Goal: Task Accomplishment & Management: Complete application form

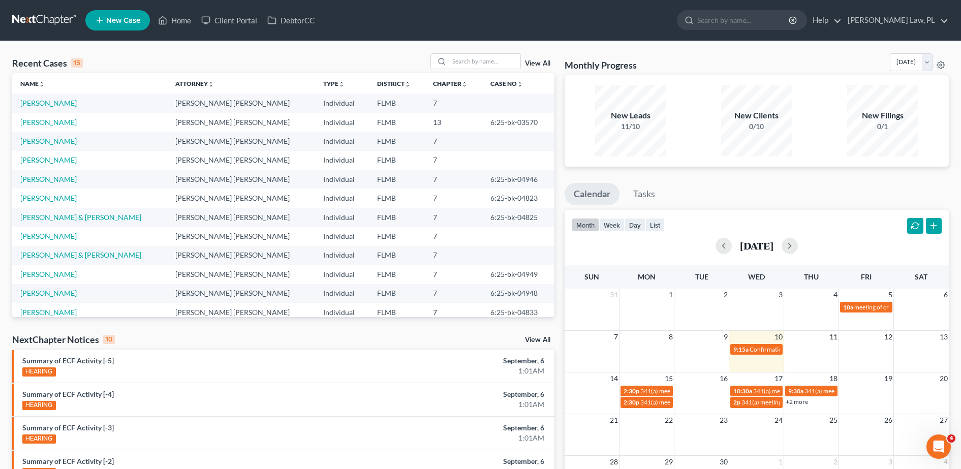
click at [102, 20] on line at bounding box center [100, 20] width 6 height 0
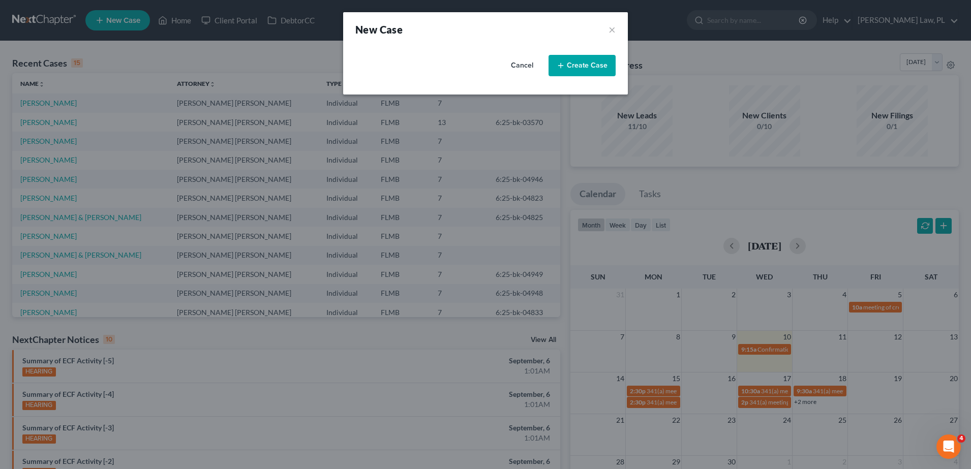
select select "15"
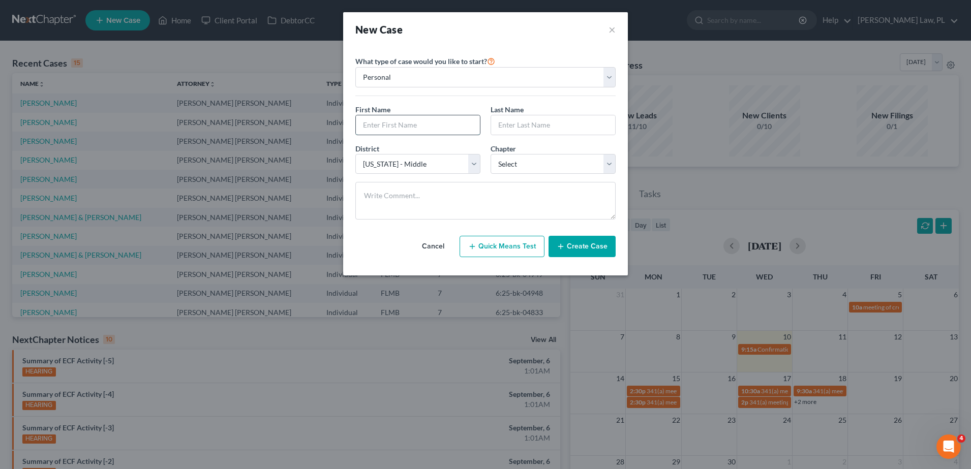
click at [387, 122] on input "text" at bounding box center [418, 124] width 124 height 19
type input "[PERSON_NAME]"
click at [534, 174] on div "District * Select [US_STATE] - [GEOGRAPHIC_DATA] [US_STATE] - [GEOGRAPHIC_DATA]…" at bounding box center [485, 162] width 270 height 39
click at [522, 170] on select "Select 7 11 12 13" at bounding box center [552, 164] width 125 height 20
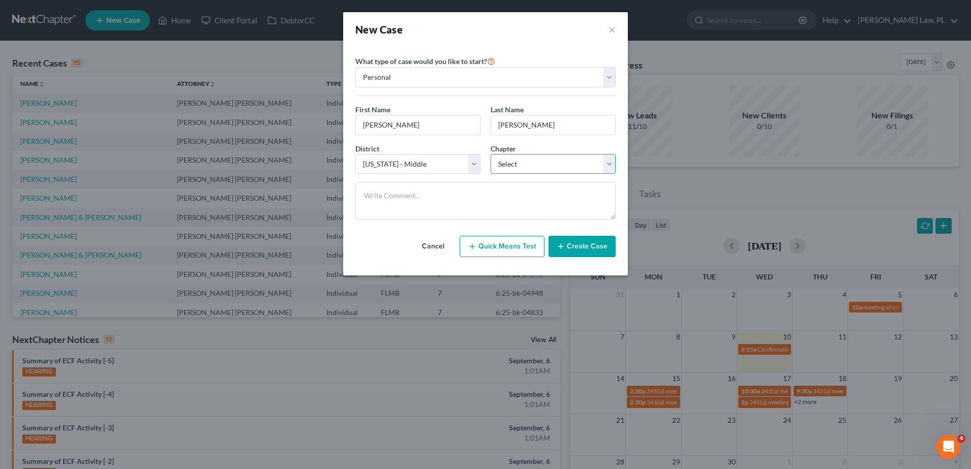
select select "0"
click at [490, 154] on select "Select 7 11 12 13" at bounding box center [552, 164] width 125 height 20
click at [587, 253] on button "Create Case" at bounding box center [581, 246] width 67 height 21
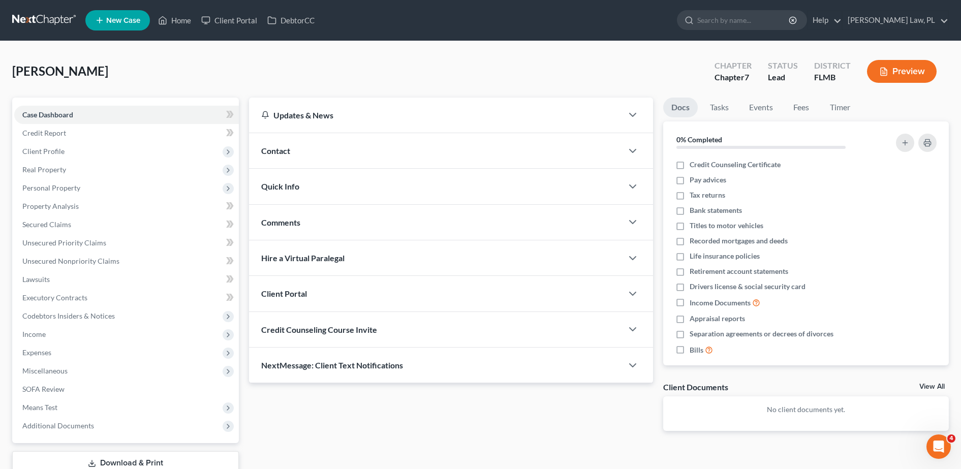
click at [298, 150] on div "Contact" at bounding box center [436, 150] width 374 height 35
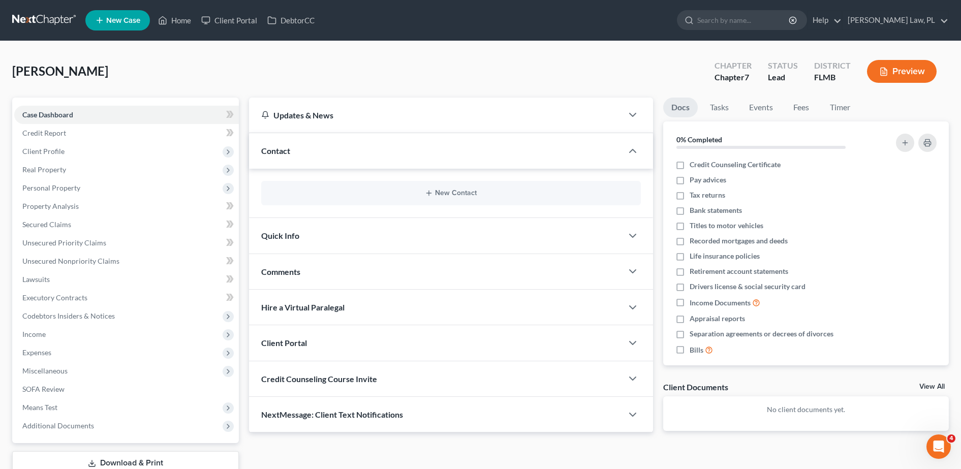
click at [324, 201] on div "New Contact" at bounding box center [451, 193] width 380 height 24
click at [345, 195] on button "New Contact" at bounding box center [450, 193] width 363 height 8
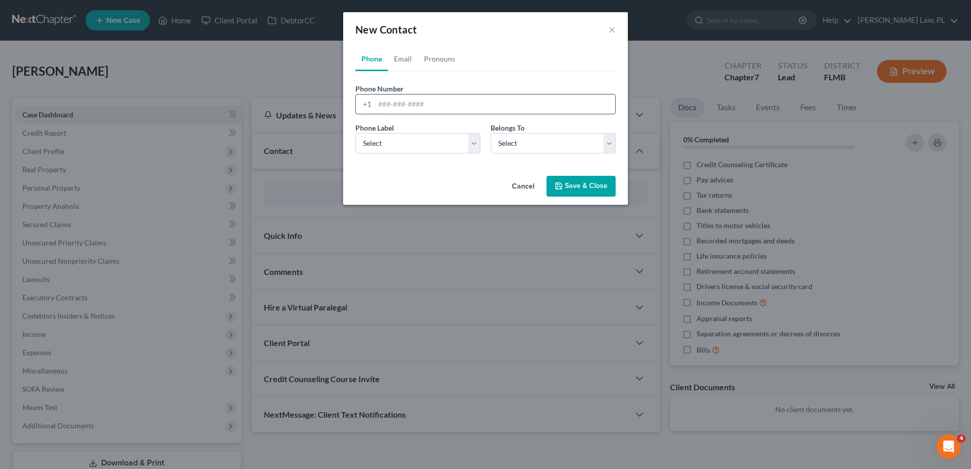
click at [402, 111] on input "tel" at bounding box center [495, 104] width 240 height 19
type input "4438187682"
click at [436, 149] on select "Select Mobile Home Work Other" at bounding box center [417, 143] width 125 height 20
select select "0"
click at [355, 133] on select "Select Mobile Home Work Other" at bounding box center [417, 143] width 125 height 20
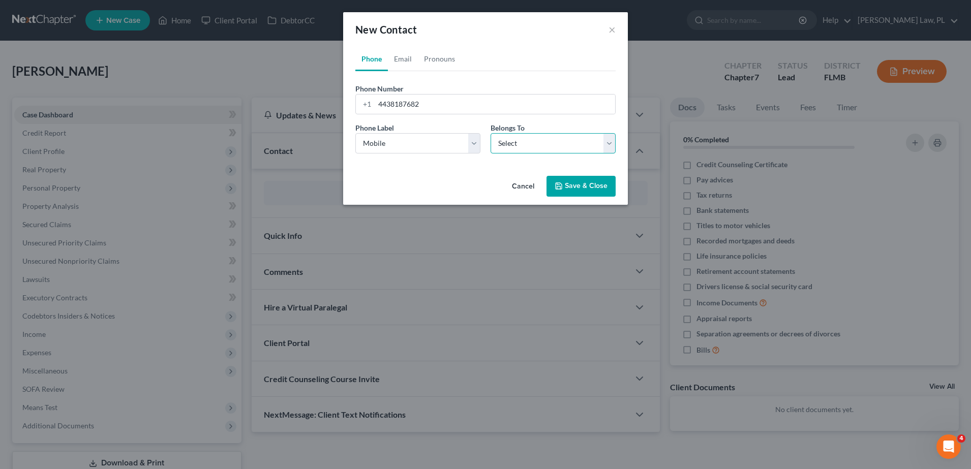
click at [523, 150] on select "Select Client Other" at bounding box center [552, 143] width 125 height 20
select select "0"
click at [490, 133] on select "Select Client Other" at bounding box center [552, 143] width 125 height 20
click at [577, 183] on button "Save & Close" at bounding box center [580, 186] width 69 height 21
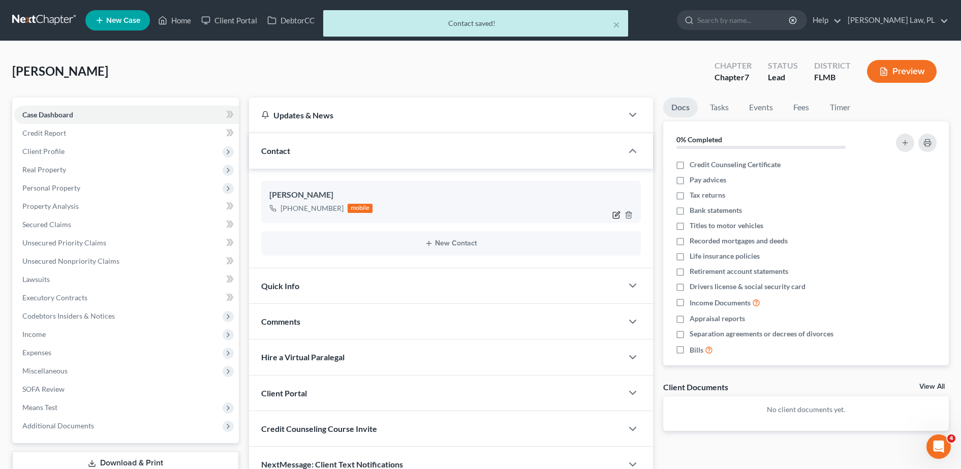
click at [614, 215] on icon "button" at bounding box center [616, 215] width 8 height 8
select select "0"
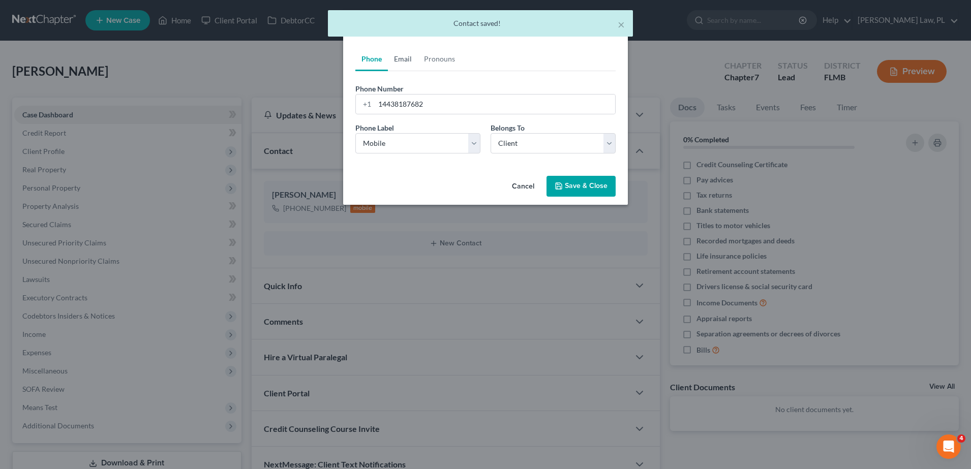
click at [403, 59] on link "Email" at bounding box center [403, 59] width 30 height 24
click at [437, 134] on select "Select Home Work Other" at bounding box center [417, 143] width 125 height 20
select select "0"
click at [355, 133] on select "Select Home Work Other" at bounding box center [417, 143] width 125 height 20
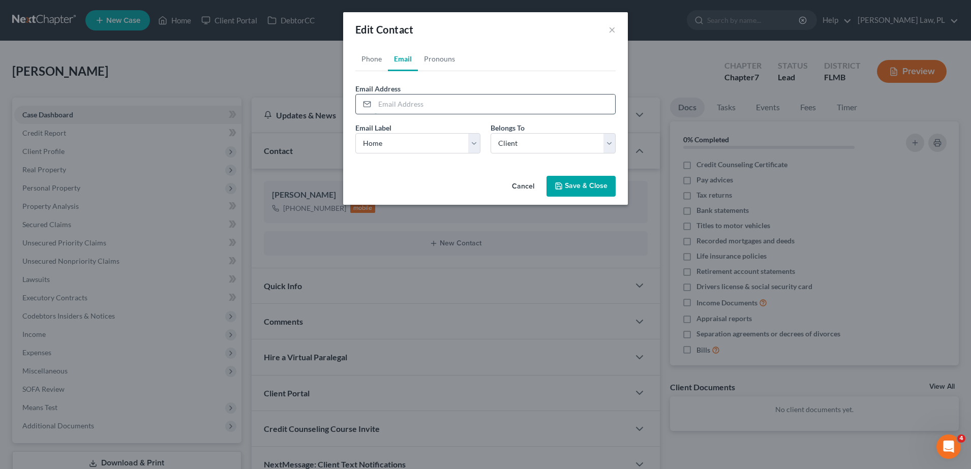
click at [413, 100] on input "email" at bounding box center [495, 104] width 240 height 19
type input "[EMAIL_ADDRESS][DOMAIN_NAME]"
click at [450, 140] on select "Select Home Work Other" at bounding box center [417, 143] width 125 height 20
click at [450, 141] on select "Select Home Work Other" at bounding box center [417, 143] width 125 height 20
click at [578, 189] on button "Save & Close" at bounding box center [580, 186] width 69 height 21
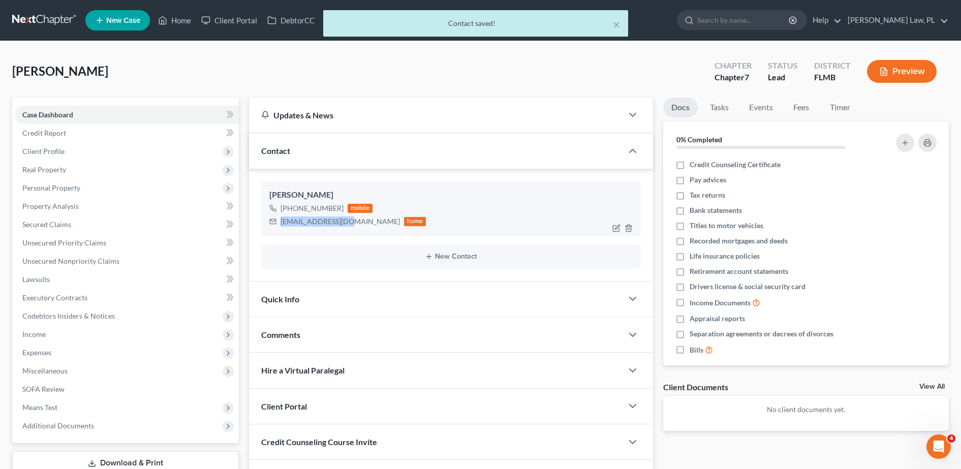
drag, startPoint x: 277, startPoint y: 223, endPoint x: 346, endPoint y: 226, distance: 68.7
click at [346, 226] on div "[EMAIL_ADDRESS][DOMAIN_NAME] home" at bounding box center [347, 221] width 157 height 13
copy div "[EMAIL_ADDRESS][DOMAIN_NAME]"
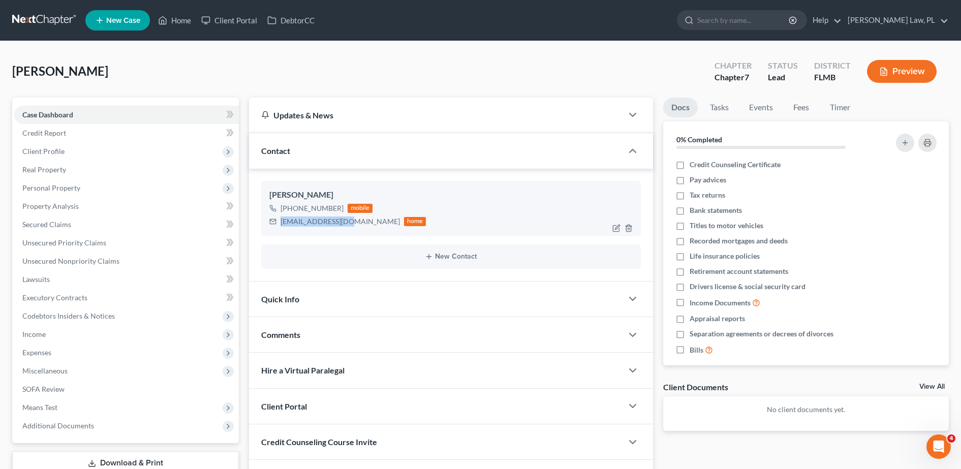
scroll to position [71, 0]
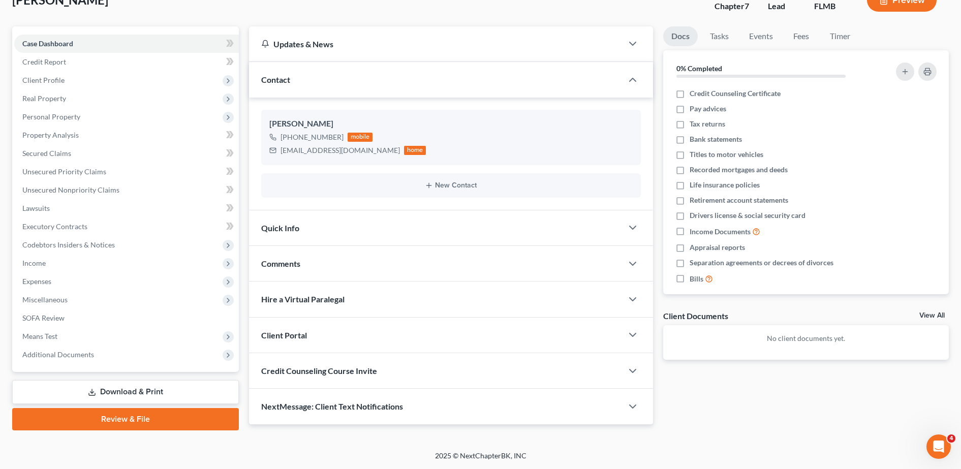
click at [344, 375] on span "Credit Counseling Course Invite" at bounding box center [319, 371] width 116 height 10
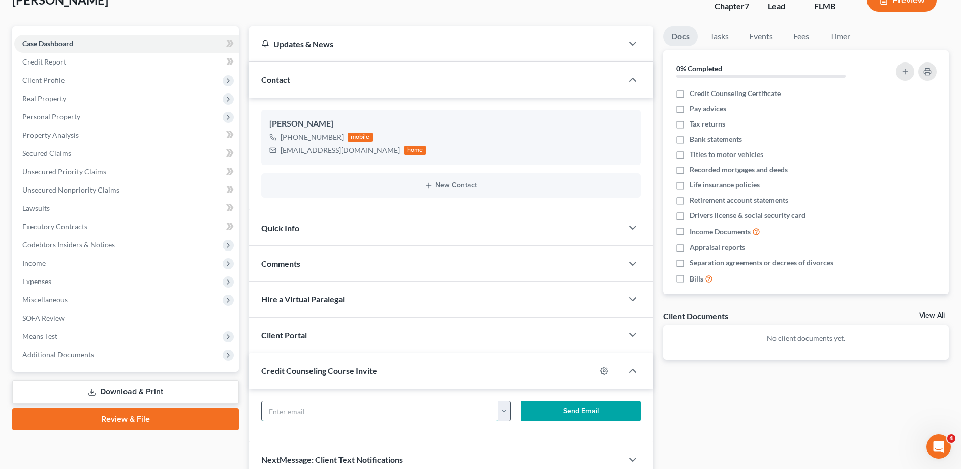
click at [324, 408] on input "text" at bounding box center [380, 411] width 237 height 19
paste input "[EMAIL_ADDRESS][DOMAIN_NAME]"
type input "[EMAIL_ADDRESS][DOMAIN_NAME]"
click at [542, 412] on button "Send Email" at bounding box center [581, 411] width 120 height 20
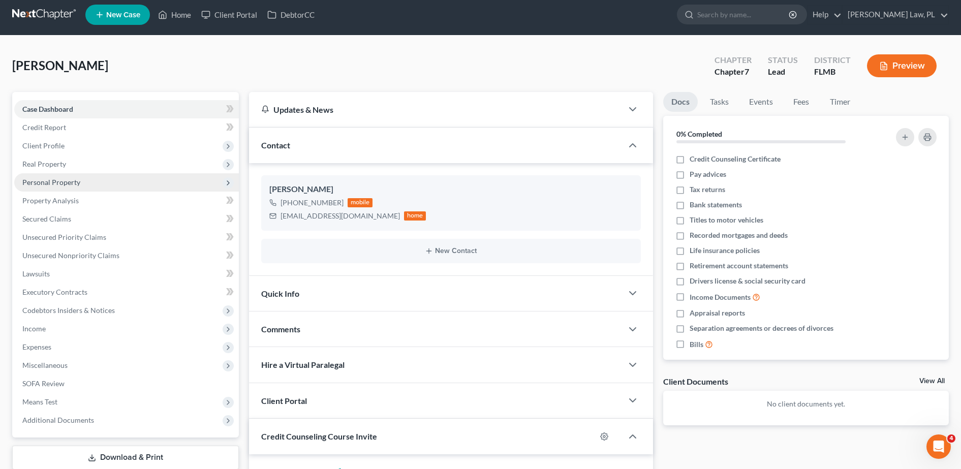
scroll to position [2, 0]
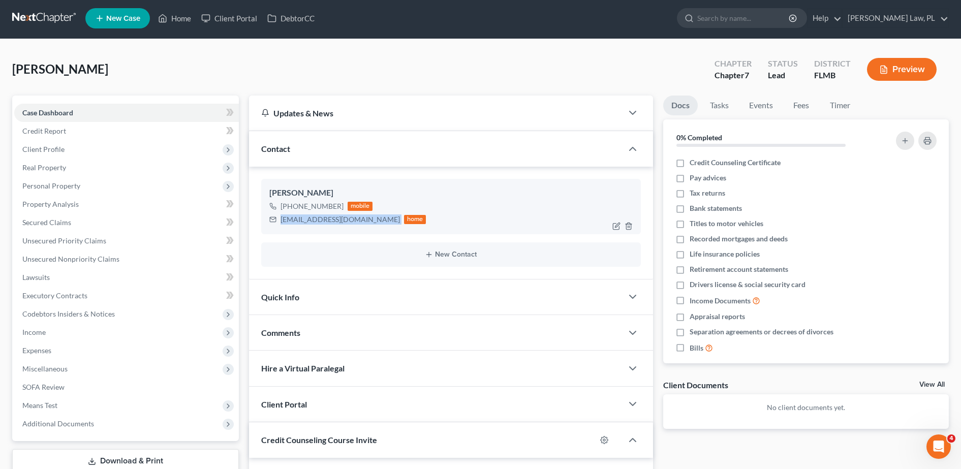
drag, startPoint x: 279, startPoint y: 222, endPoint x: 353, endPoint y: 220, distance: 74.7
click at [353, 220] on div "[EMAIL_ADDRESS][DOMAIN_NAME] home" at bounding box center [347, 219] width 157 height 13
copy div "[EMAIL_ADDRESS][DOMAIN_NAME]"
